Goal: Information Seeking & Learning: Learn about a topic

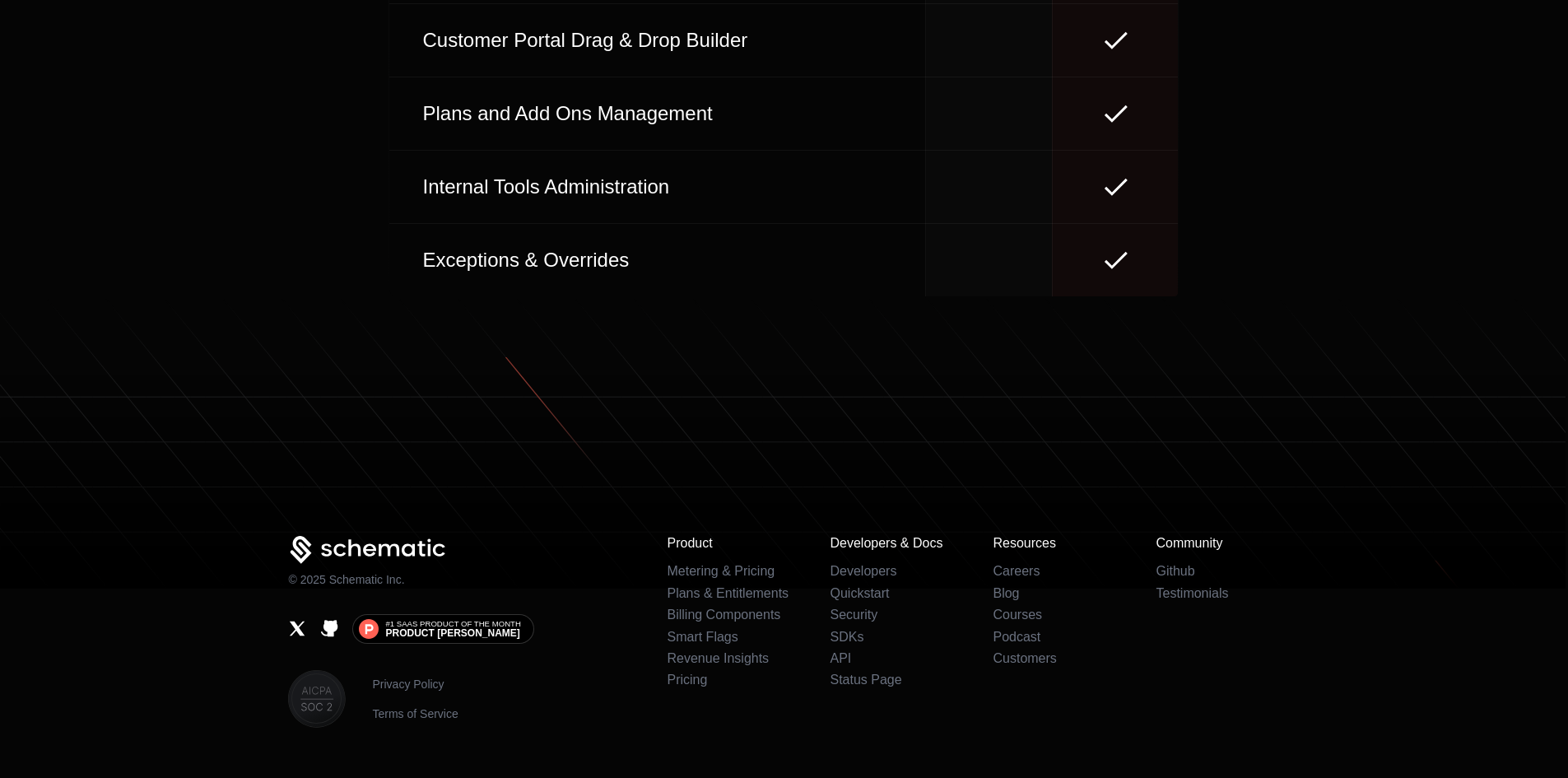
scroll to position [7648, 0]
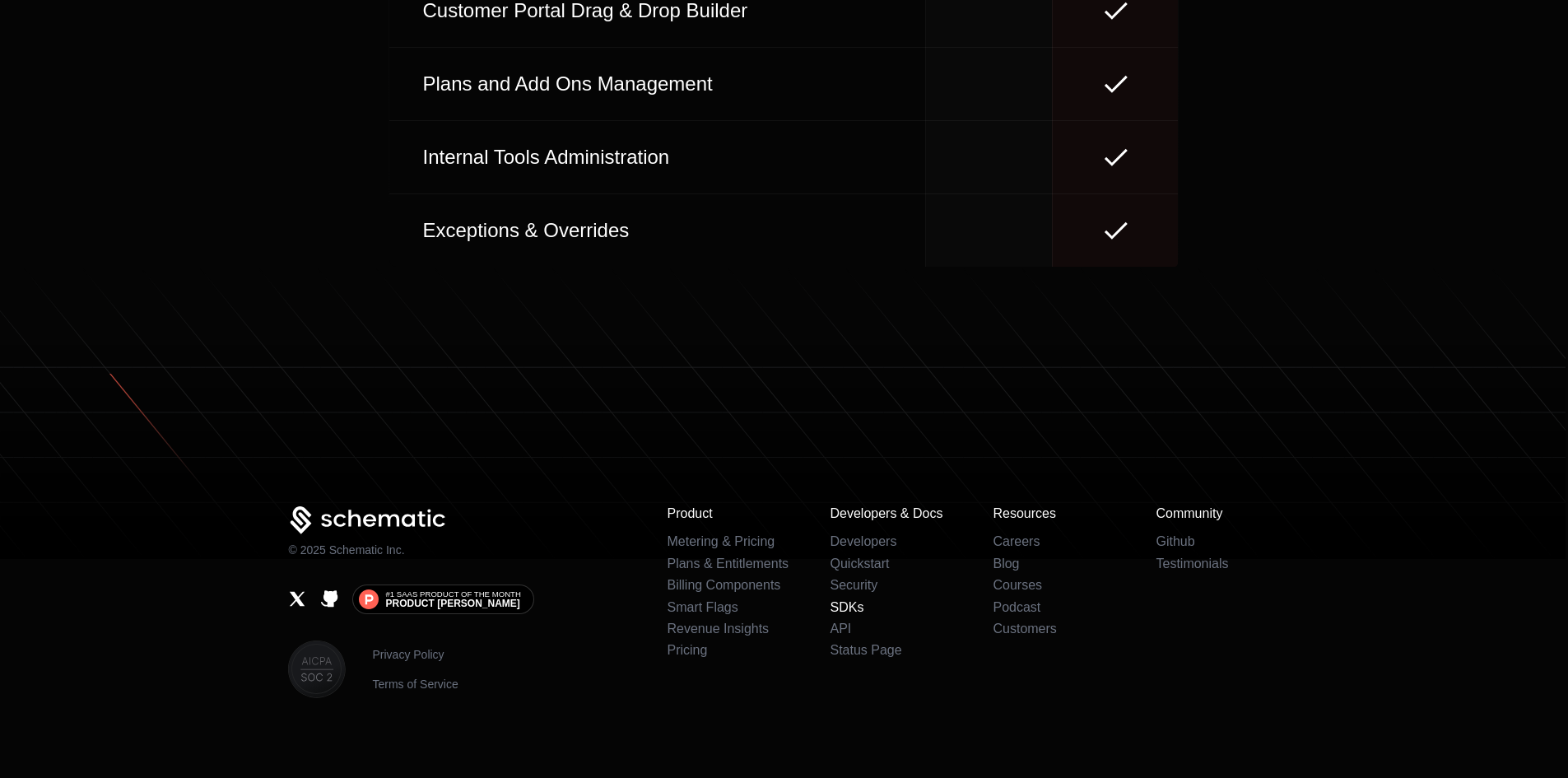
drag, startPoint x: 848, startPoint y: 564, endPoint x: 836, endPoint y: 592, distance: 30.5
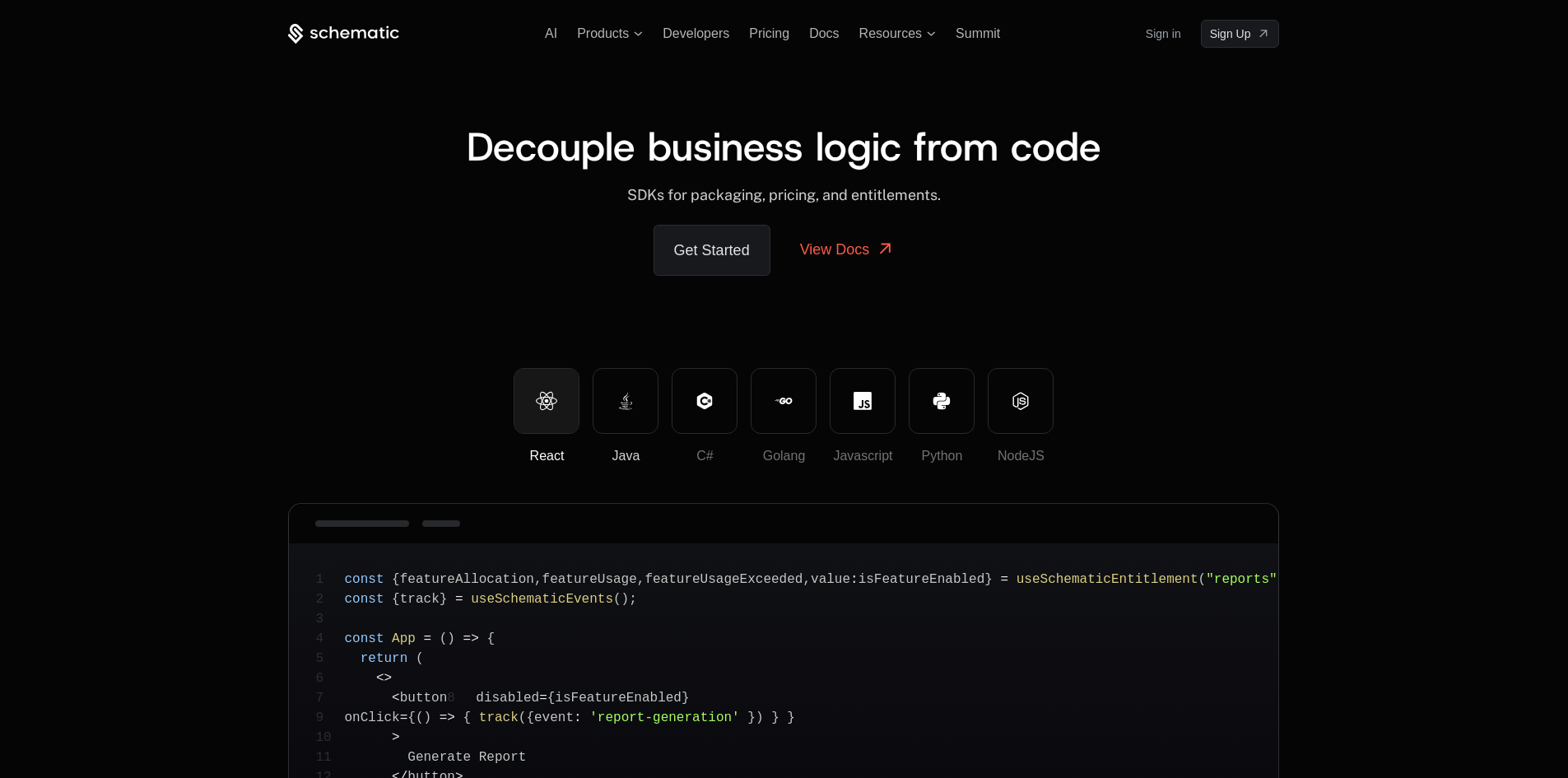
click at [606, 397] on button "Java" at bounding box center [625, 400] width 66 height 66
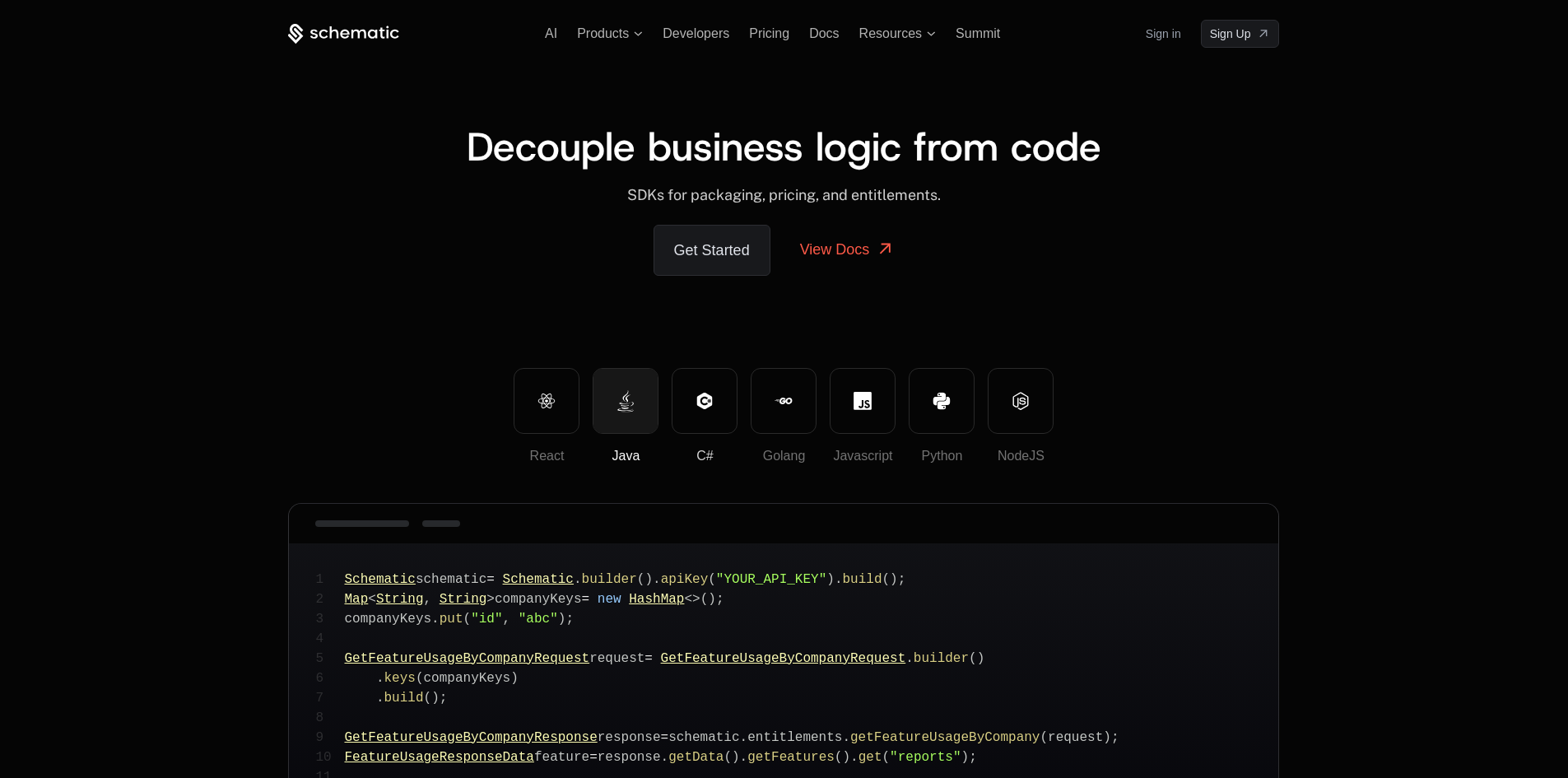
click at [709, 394] on icon at bounding box center [704, 400] width 18 height 18
click at [755, 387] on button "Golang" at bounding box center [783, 400] width 66 height 66
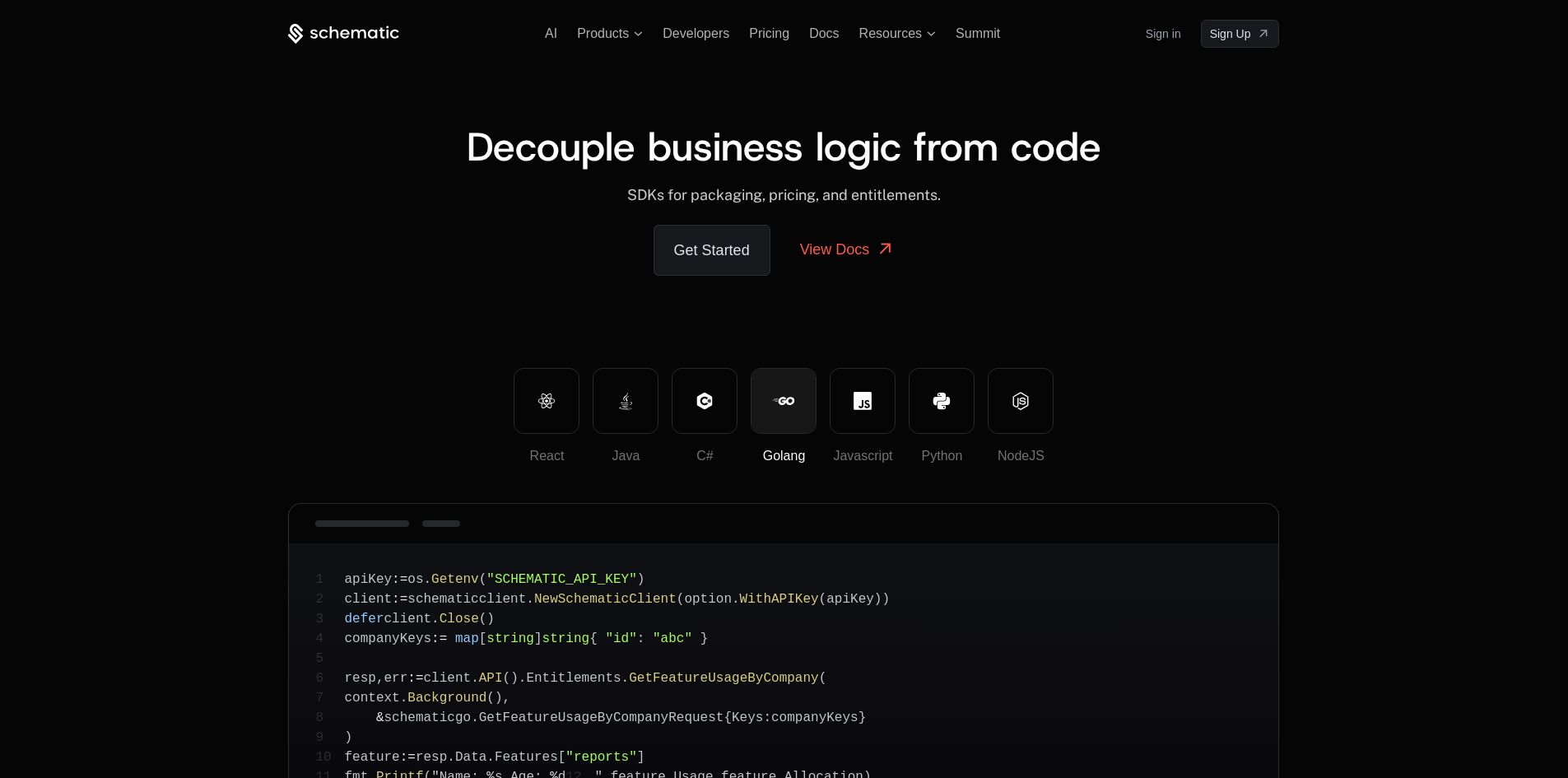
click at [799, 381] on div at bounding box center [783, 400] width 64 height 64
click at [990, 399] on button "NodeJS" at bounding box center [1020, 400] width 66 height 66
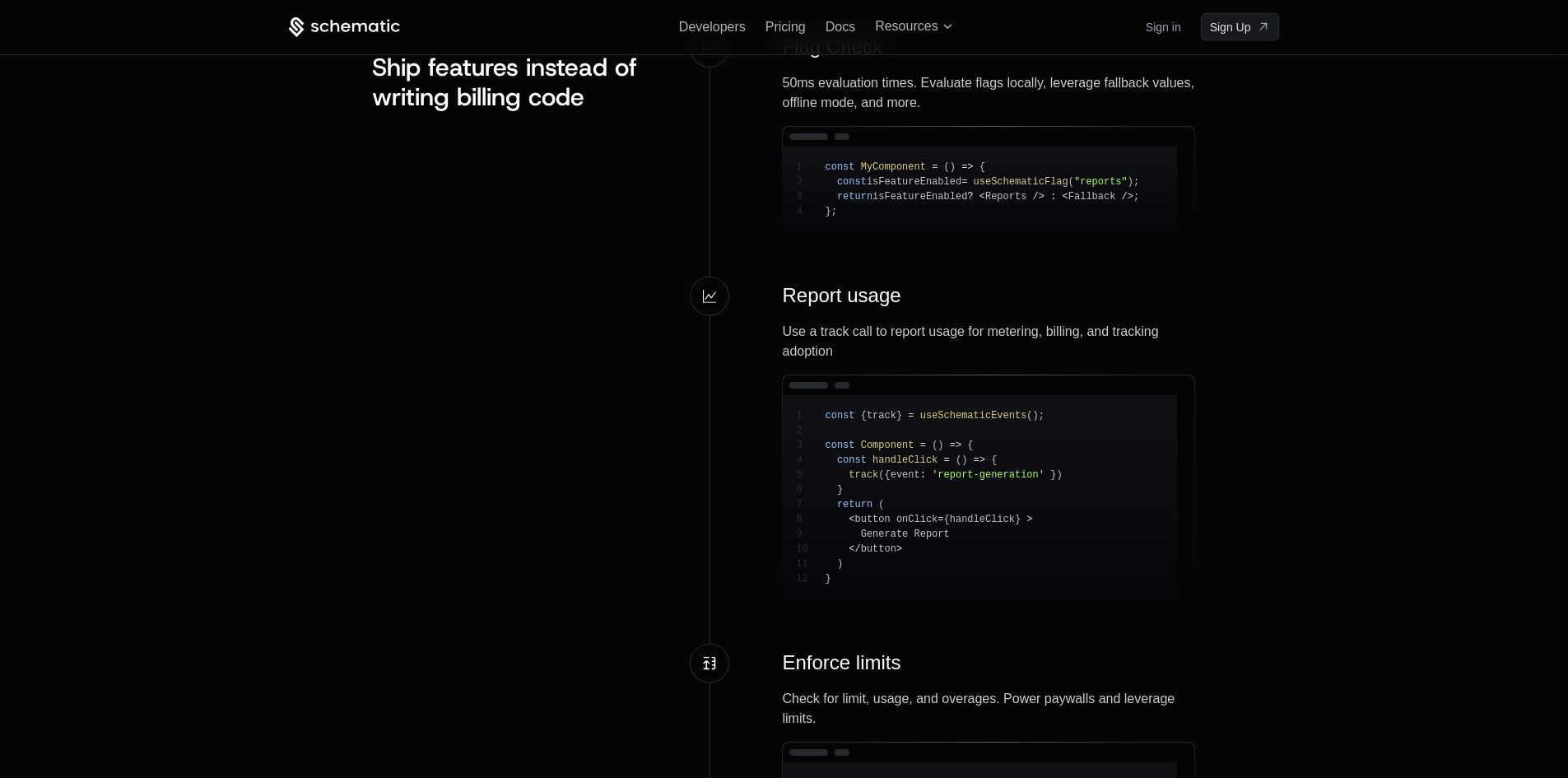
scroll to position [1563, 0]
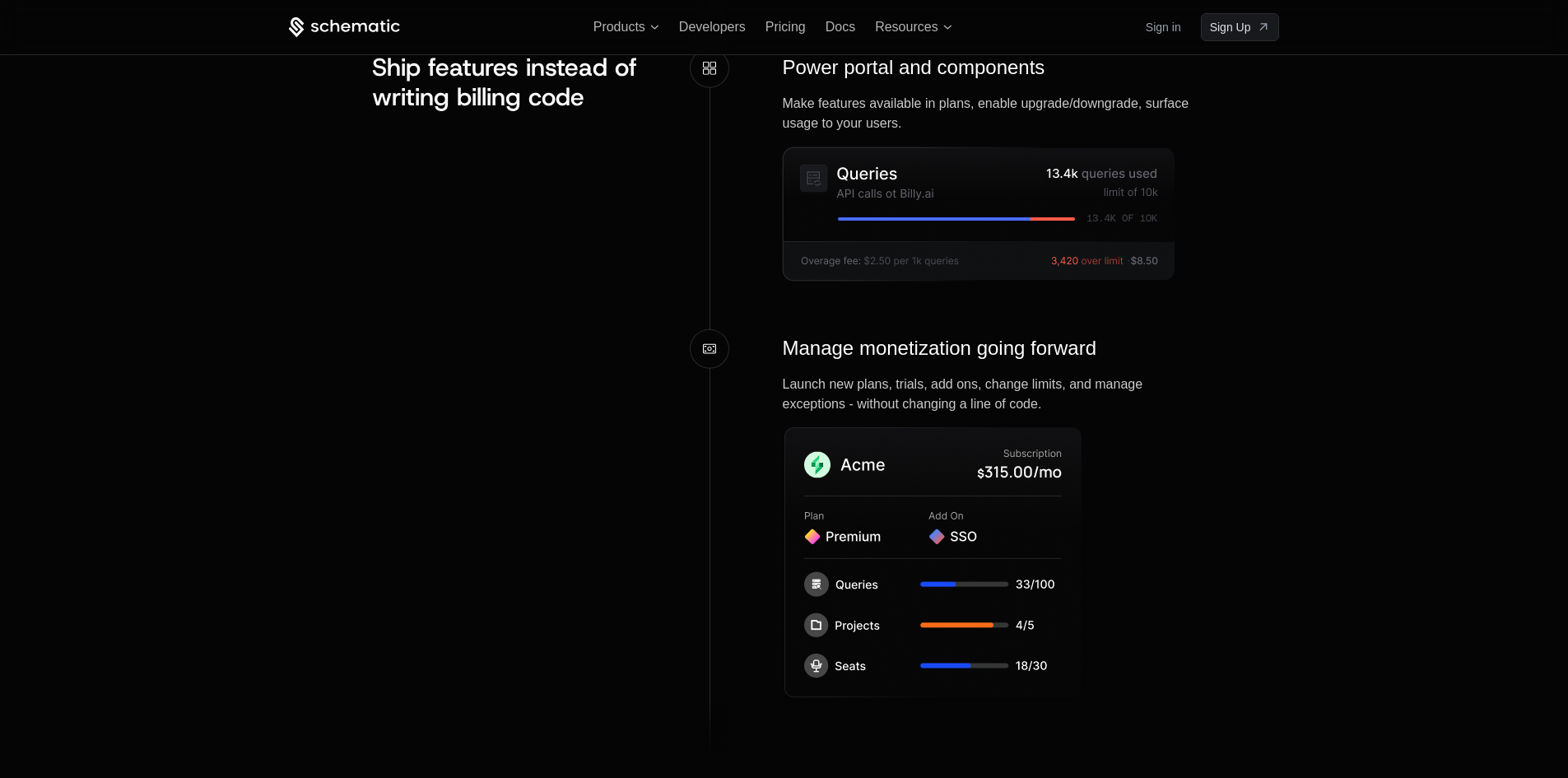
scroll to position [2468, 0]
